Goal: Task Accomplishment & Management: Use online tool/utility

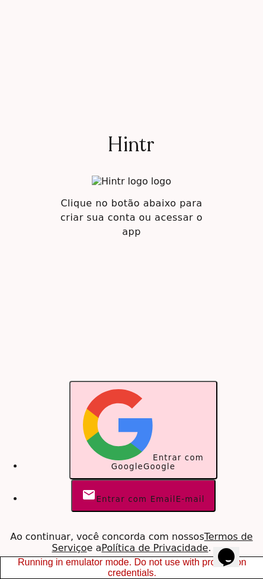
click at [121, 460] on button "Entrar com Google Google" at bounding box center [143, 430] width 148 height 98
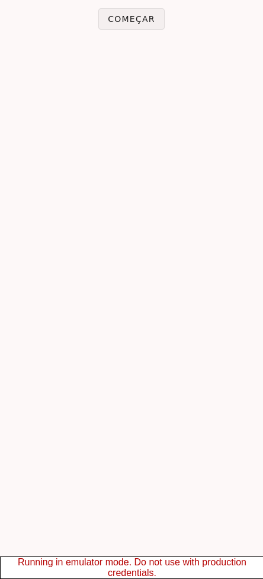
click at [0, 0] on slot "Começar" at bounding box center [0, 0] width 0 height 0
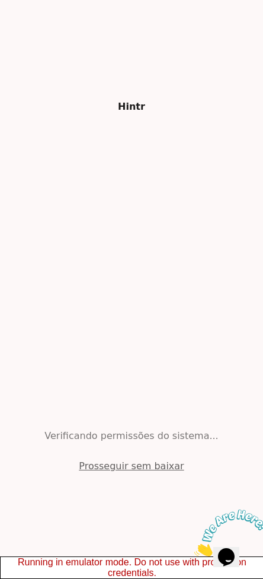
click at [132, 468] on link "Prosseguir sem baixar" at bounding box center [131, 465] width 105 height 11
click at [132, 467] on link "Prosseguir sem baixar" at bounding box center [131, 465] width 105 height 11
